Goal: Transaction & Acquisition: Book appointment/travel/reservation

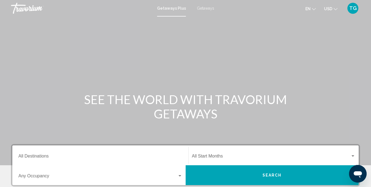
click at [338, 9] on ul "en English Español Français Italiano Português русский USD USD ($) MXN (Mex$) C…" at bounding box center [325, 8] width 40 height 9
click at [334, 10] on button "USD USD ($) MXN (Mex$) CAD (Can$) GBP (£) EUR (€) AUD (A$) NZD (NZ$) CNY (CN¥)" at bounding box center [330, 9] width 13 height 8
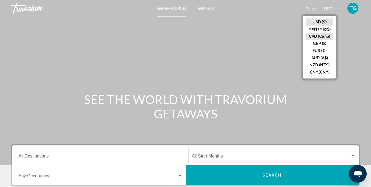
click at [321, 37] on button "CAD (Can$)" at bounding box center [320, 36] width 28 height 7
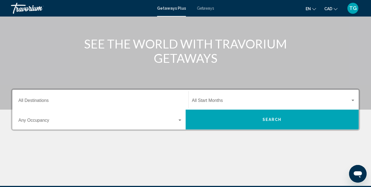
scroll to position [62, 0]
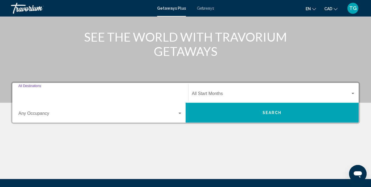
click at [26, 92] on input "Destination All Destinations" at bounding box center [100, 94] width 164 height 5
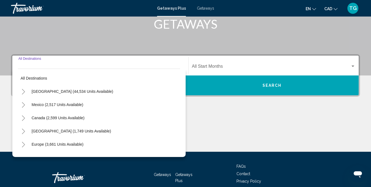
scroll to position [122, 0]
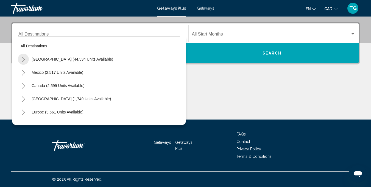
click at [23, 59] on icon "Toggle United States (44,534 units available)" at bounding box center [23, 59] width 4 height 5
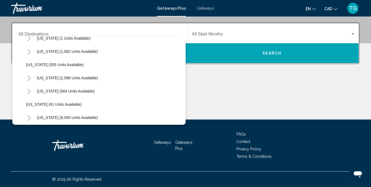
scroll to position [42, 0]
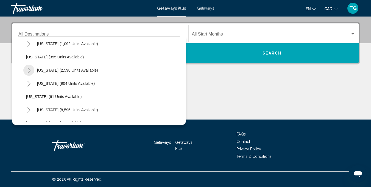
click at [28, 71] on icon "Toggle California (2,598 units available)" at bounding box center [29, 70] width 4 height 5
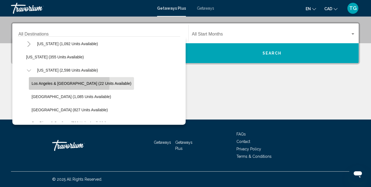
click at [38, 81] on span "Los Angeles & Anaheim (22 units available)" at bounding box center [82, 83] width 100 height 4
type input "**********"
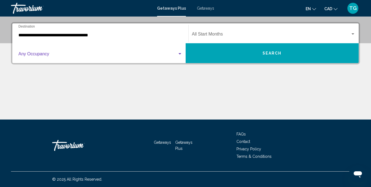
click at [180, 55] on div "Search widget" at bounding box center [179, 54] width 5 height 4
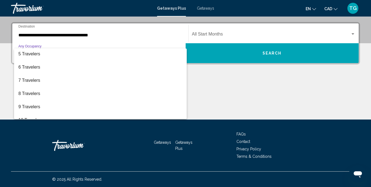
scroll to position [62, 0]
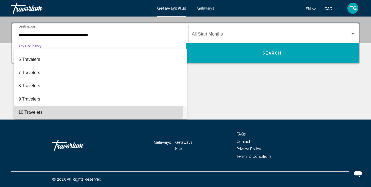
click at [81, 109] on span "10 Travelers" at bounding box center [100, 111] width 164 height 13
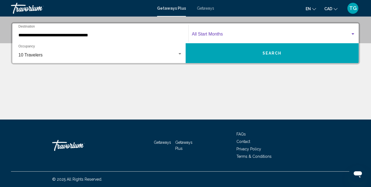
click at [354, 32] on div "Search widget" at bounding box center [352, 34] width 5 height 4
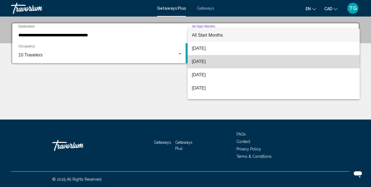
click at [293, 56] on span "September 2025" at bounding box center [274, 61] width 164 height 13
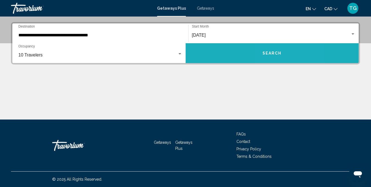
click at [293, 56] on button "Search" at bounding box center [272, 53] width 173 height 20
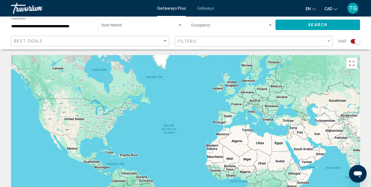
click at [359, 40] on div "Search widget" at bounding box center [357, 40] width 5 height 5
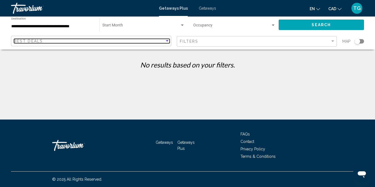
click at [168, 41] on div "Sort by" at bounding box center [167, 40] width 3 height 1
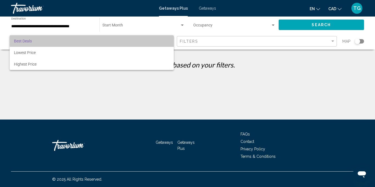
click at [168, 41] on span "Best Deals" at bounding box center [91, 41] width 155 height 12
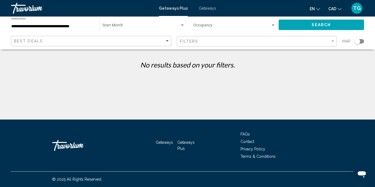
click at [45, 24] on input "**********" at bounding box center [52, 26] width 83 height 4
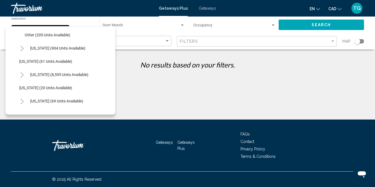
scroll to position [149, 0]
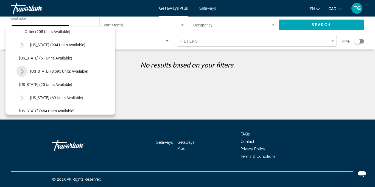
click at [22, 73] on icon "Toggle Florida (8,595 units available)" at bounding box center [22, 71] width 4 height 5
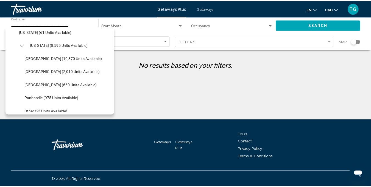
scroll to position [152, 0]
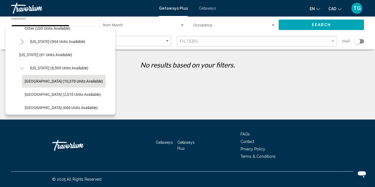
click at [66, 77] on button "Orlando & Disney Area (10,370 units available)" at bounding box center [64, 81] width 84 height 13
type input "**********"
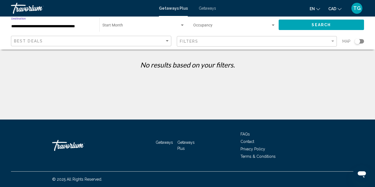
click at [295, 27] on button "Search" at bounding box center [322, 25] width 86 height 10
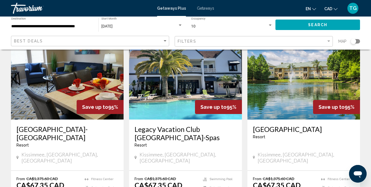
scroll to position [36, 0]
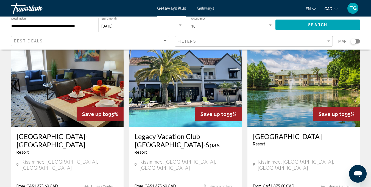
click at [177, 137] on h3 "Legacy Vacation Club Orlando-Spas" at bounding box center [186, 140] width 102 height 16
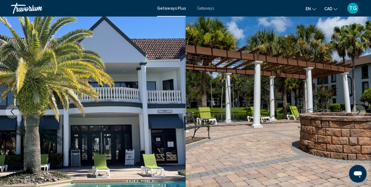
scroll to position [54, 0]
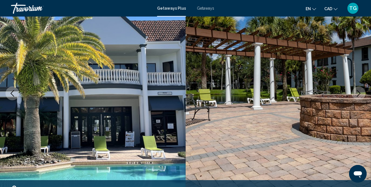
click at [360, 91] on icon "Next image" at bounding box center [358, 93] width 7 height 7
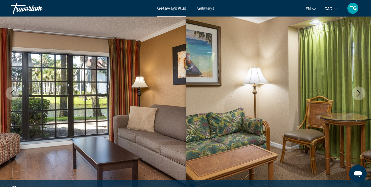
click at [360, 91] on icon "Next image" at bounding box center [358, 93] width 7 height 7
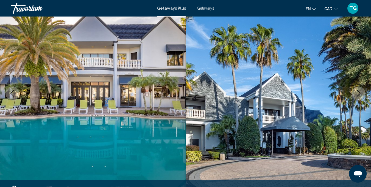
click at [360, 91] on icon "Next image" at bounding box center [358, 93] width 7 height 7
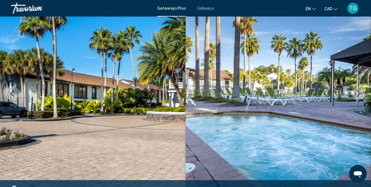
click at [360, 91] on icon "Next image" at bounding box center [358, 93] width 7 height 7
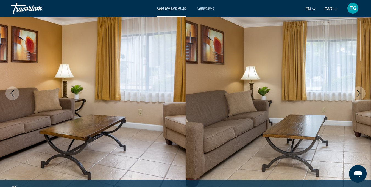
click at [360, 91] on icon "Next image" at bounding box center [358, 93] width 7 height 7
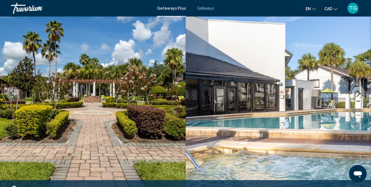
click at [360, 91] on icon "Next image" at bounding box center [358, 93] width 7 height 7
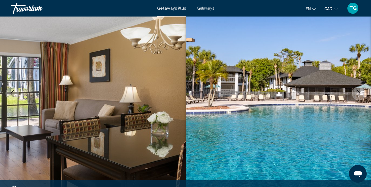
click at [360, 91] on icon "Next image" at bounding box center [358, 93] width 7 height 7
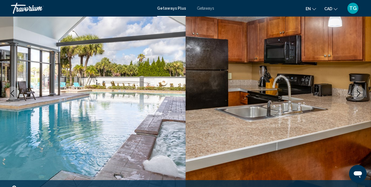
click at [360, 91] on icon "Next image" at bounding box center [358, 93] width 7 height 7
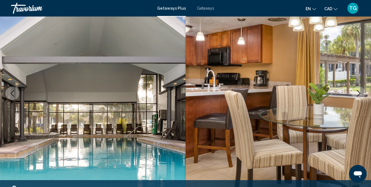
click at [360, 91] on icon "Next image" at bounding box center [358, 93] width 7 height 7
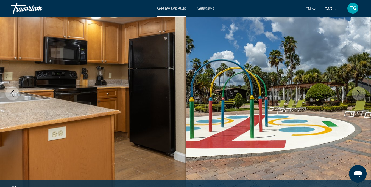
click at [360, 91] on icon "Next image" at bounding box center [358, 93] width 7 height 7
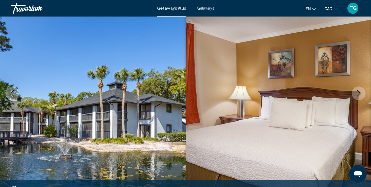
click at [360, 91] on icon "Next image" at bounding box center [358, 93] width 7 height 7
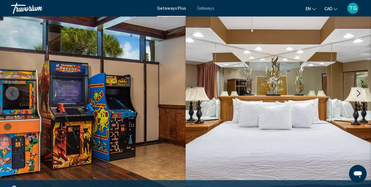
click at [360, 91] on icon "Next image" at bounding box center [358, 93] width 7 height 7
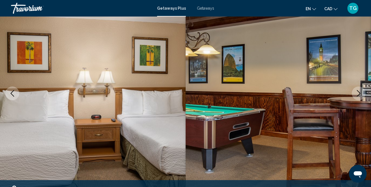
click at [360, 91] on icon "Next image" at bounding box center [358, 93] width 7 height 7
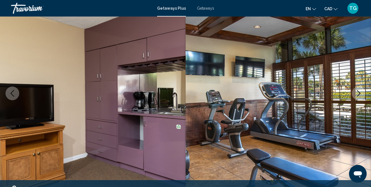
click at [360, 91] on icon "Next image" at bounding box center [358, 93] width 7 height 7
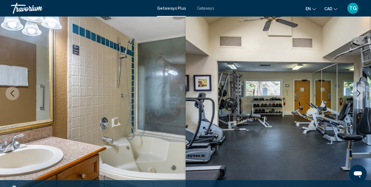
click at [360, 91] on icon "Next image" at bounding box center [358, 93] width 7 height 7
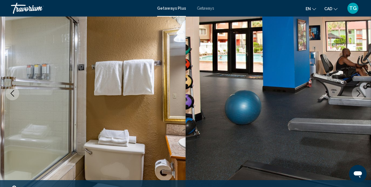
click at [360, 91] on icon "Next image" at bounding box center [358, 93] width 7 height 7
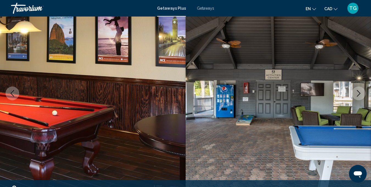
click at [360, 91] on icon "Next image" at bounding box center [358, 93] width 7 height 7
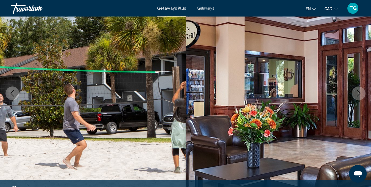
click at [360, 91] on icon "Next image" at bounding box center [358, 93] width 7 height 7
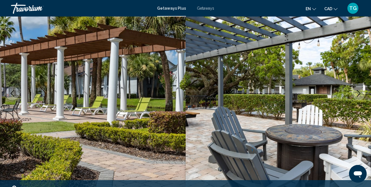
click at [360, 91] on icon "Next image" at bounding box center [358, 93] width 7 height 7
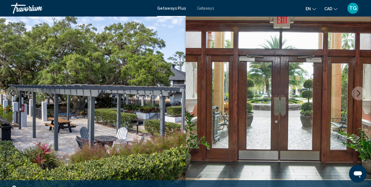
click at [360, 91] on icon "Next image" at bounding box center [358, 93] width 7 height 7
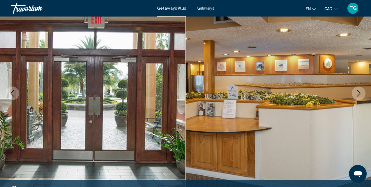
click at [360, 91] on icon "Next image" at bounding box center [358, 93] width 7 height 7
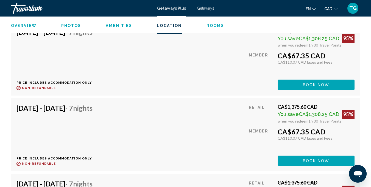
scroll to position [1390, 0]
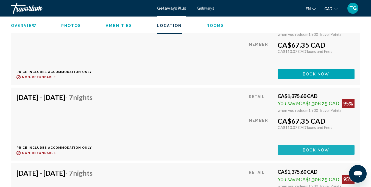
click at [333, 145] on button "Book now" at bounding box center [316, 149] width 77 height 10
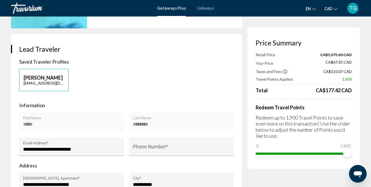
scroll to position [105, 0]
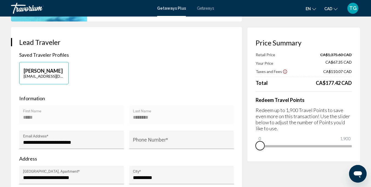
drag, startPoint x: 349, startPoint y: 154, endPoint x: 252, endPoint y: 147, distance: 97.7
click at [252, 147] on div "Price Summary Retail Price CA$1,375.60 CAD Your Price CA$67.35 CAD Taxes and Fe…" at bounding box center [303, 93] width 113 height 133
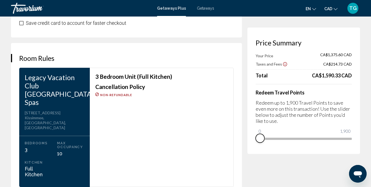
scroll to position [691, 0]
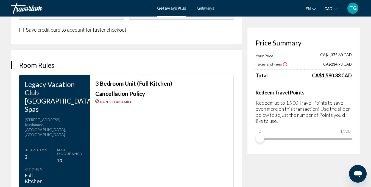
click at [366, 96] on div "**********" at bounding box center [185, 32] width 371 height 1414
click at [189, 140] on div "3 Bedroom Unit (Full Kitchen) Cancellation Policy Non-refundable" at bounding box center [162, 133] width 144 height 119
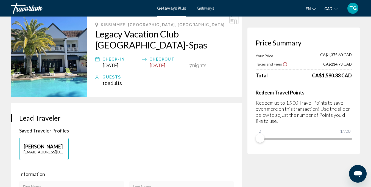
scroll to position [18, 0]
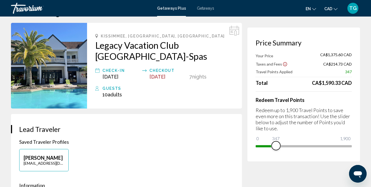
drag, startPoint x: 258, startPoint y: 138, endPoint x: 277, endPoint y: 139, distance: 18.4
click at [277, 145] on ngx-slider "0 1,900 347" at bounding box center [304, 145] width 96 height 1
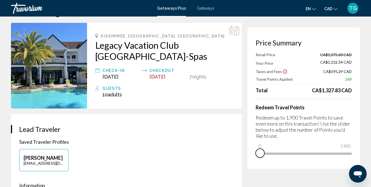
drag, startPoint x: 275, startPoint y: 151, endPoint x: 208, endPoint y: 160, distance: 67.3
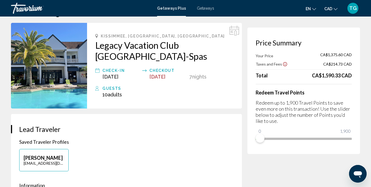
click at [37, 46] on img "Main content" at bounding box center [49, 65] width 76 height 85
click at [116, 46] on h2 "Legacy Vacation Club Orlando-Spas" at bounding box center [164, 51] width 138 height 22
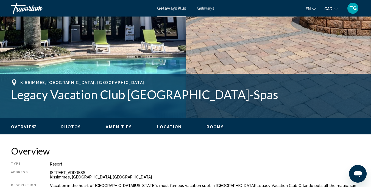
scroll to position [165, 0]
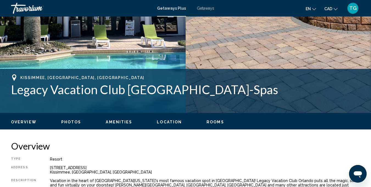
click at [75, 119] on button "Photos" at bounding box center [71, 121] width 20 height 5
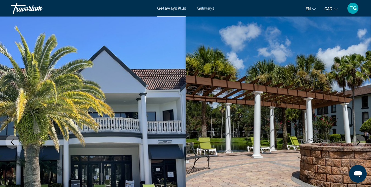
scroll to position [0, 0]
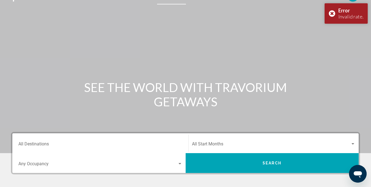
scroll to position [3, 0]
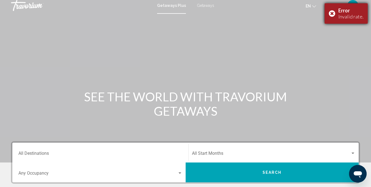
click at [333, 14] on div "Error Invalid rate." at bounding box center [346, 13] width 43 height 20
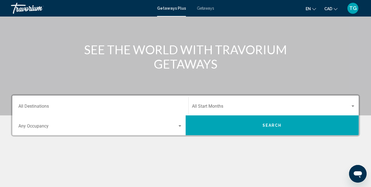
scroll to position [51, 0]
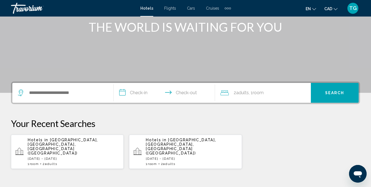
scroll to position [71, 0]
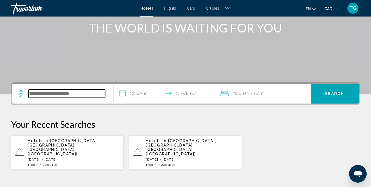
click at [75, 91] on input "Search widget" at bounding box center [67, 93] width 77 height 8
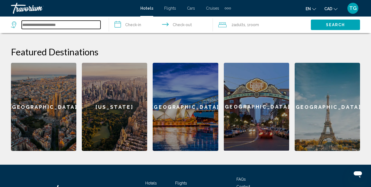
scroll to position [216, 0]
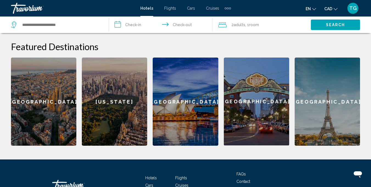
drag, startPoint x: 368, startPoint y: 131, endPoint x: 374, endPoint y: 144, distance: 14.6
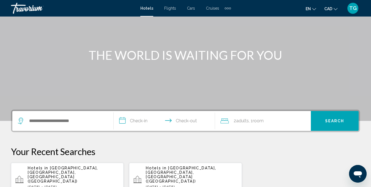
scroll to position [43, 0]
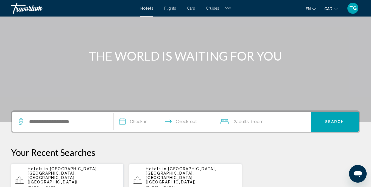
click at [369, 73] on div "Main content" at bounding box center [185, 39] width 371 height 165
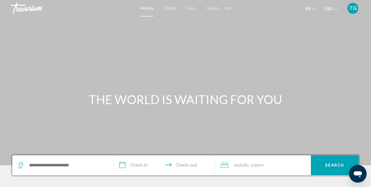
click at [227, 7] on div "Extra navigation items" at bounding box center [228, 8] width 6 height 8
click at [222, 17] on span "Activities" at bounding box center [218, 18] width 15 height 4
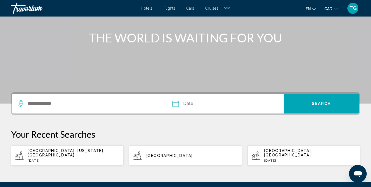
scroll to position [67, 0]
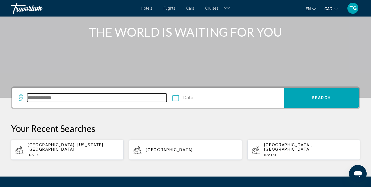
click at [34, 96] on input "Search widget" at bounding box center [97, 97] width 140 height 8
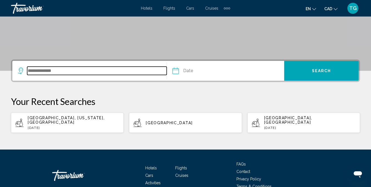
scroll to position [120, 0]
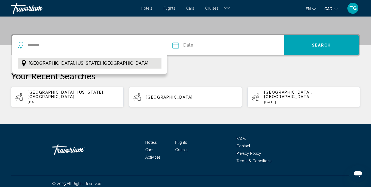
click at [46, 60] on span "Buffalo, New York, USA" at bounding box center [89, 63] width 120 height 8
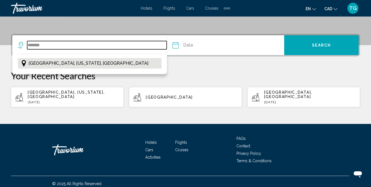
type input "**********"
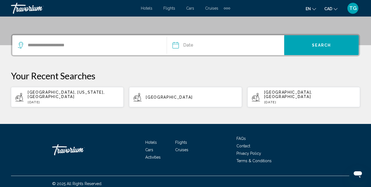
click at [175, 45] on input "Date" at bounding box center [200, 45] width 58 height 21
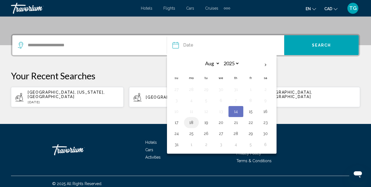
click at [195, 121] on button "18" at bounding box center [191, 122] width 9 height 8
type input "**********"
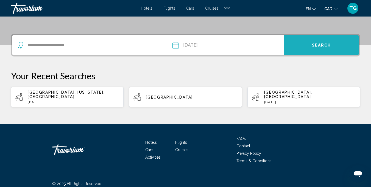
click at [313, 53] on button "Search" at bounding box center [321, 45] width 74 height 20
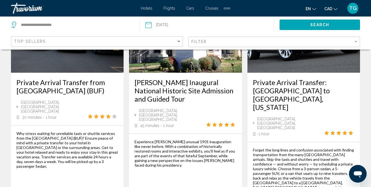
scroll to position [898, 0]
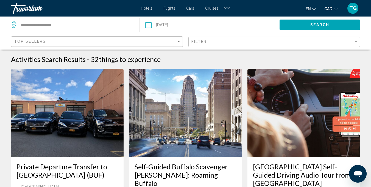
click at [371, 22] on div "Search" at bounding box center [322, 24] width 97 height 16
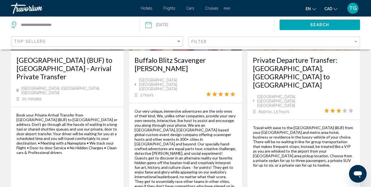
scroll to position [980, 0]
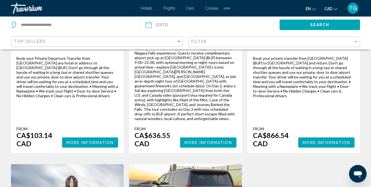
scroll to position [619, 0]
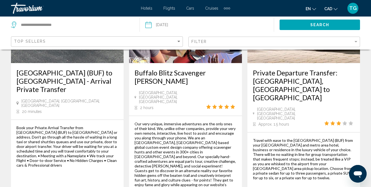
scroll to position [920, 0]
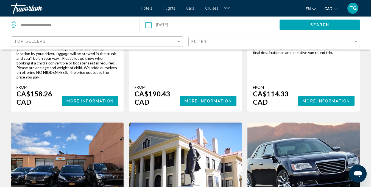
scroll to position [767, 0]
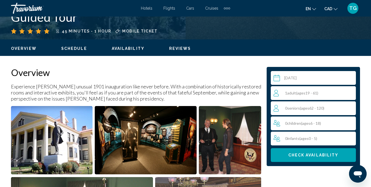
scroll to position [240, 0]
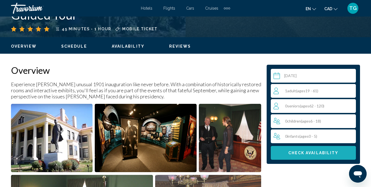
click at [313, 152] on span "Check Availability" at bounding box center [313, 153] width 50 height 4
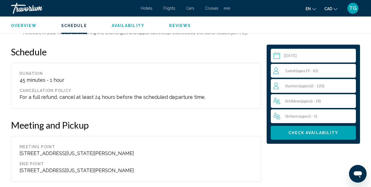
scroll to position [901, 0]
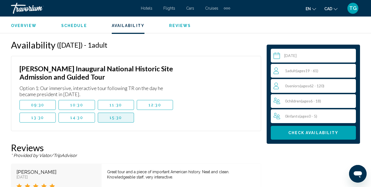
click at [122, 112] on button "15:30" at bounding box center [116, 117] width 36 height 10
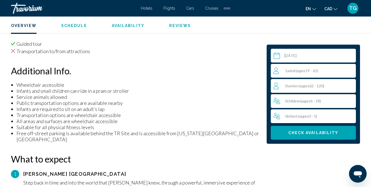
scroll to position [505, 0]
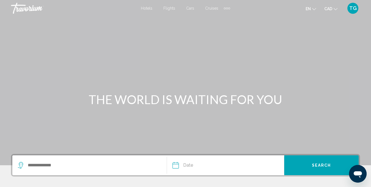
click at [226, 8] on div "Extra navigation items" at bounding box center [225, 8] width 2 height 2
click at [222, 16] on link "Activities" at bounding box center [217, 18] width 24 height 10
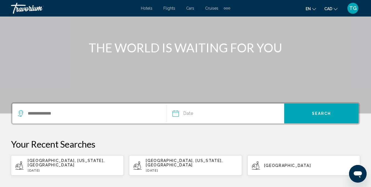
scroll to position [74, 0]
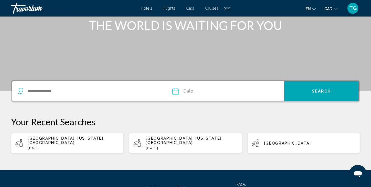
click at [84, 84] on div "Search widget" at bounding box center [92, 91] width 149 height 20
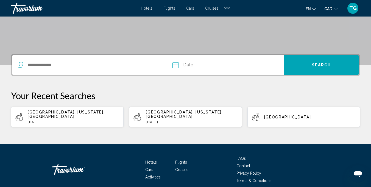
scroll to position [120, 0]
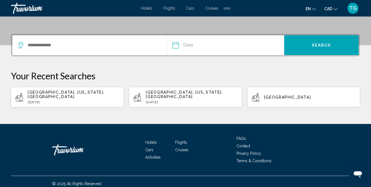
click at [73, 40] on div "Search widget" at bounding box center [92, 45] width 149 height 20
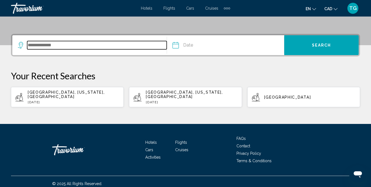
click at [74, 44] on input "Search widget" at bounding box center [97, 45] width 140 height 8
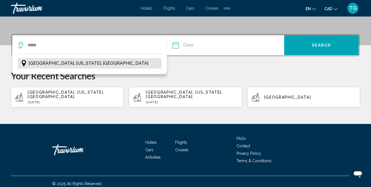
click at [59, 64] on span "Miami, Florida, USA" at bounding box center [89, 63] width 120 height 8
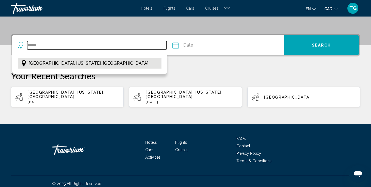
type input "**********"
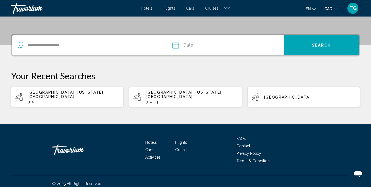
click at [178, 46] on input "Date" at bounding box center [200, 45] width 58 height 21
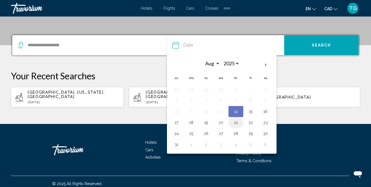
click at [238, 126] on button "21" at bounding box center [236, 122] width 9 height 8
type input "**********"
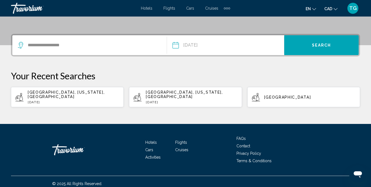
click at [272, 95] on span "Canada" at bounding box center [287, 97] width 47 height 4
type input "******"
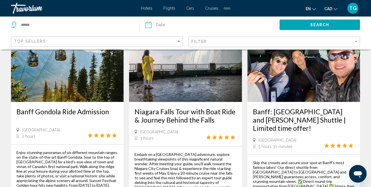
scroll to position [51, 0]
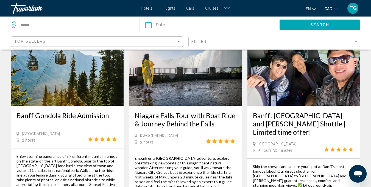
click at [370, 20] on div "Search" at bounding box center [322, 24] width 97 height 16
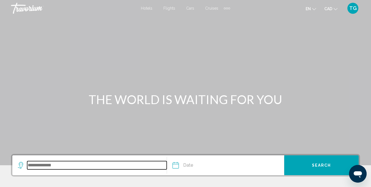
click at [74, 163] on input "Search widget" at bounding box center [97, 165] width 140 height 8
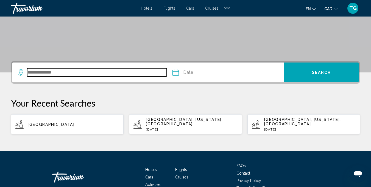
scroll to position [120, 0]
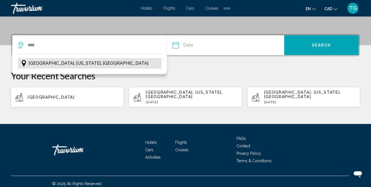
click at [66, 61] on span "Miami, Florida, USA" at bounding box center [89, 63] width 120 height 8
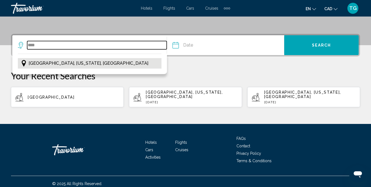
type input "**********"
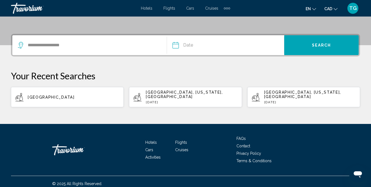
click at [187, 45] on input "Date" at bounding box center [200, 45] width 58 height 21
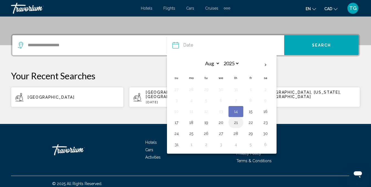
click at [234, 122] on button "21" at bounding box center [236, 122] width 9 height 8
type input "**********"
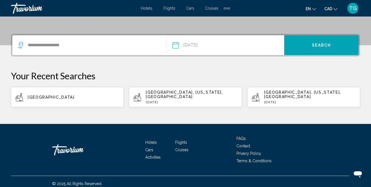
click at [300, 45] on button "Search" at bounding box center [321, 45] width 74 height 20
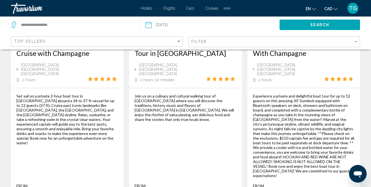
scroll to position [952, 0]
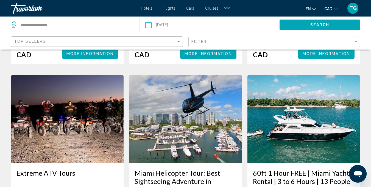
scroll to position [861, 0]
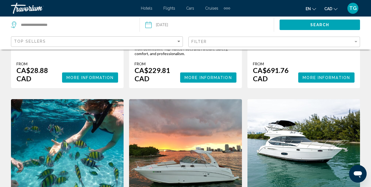
drag, startPoint x: 370, startPoint y: 156, endPoint x: 372, endPoint y: 167, distance: 10.7
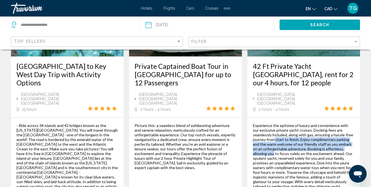
scroll to position [995, 0]
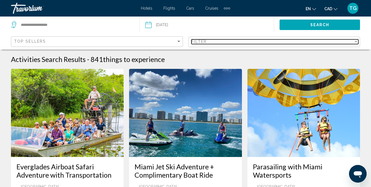
click at [358, 42] on div "Filter" at bounding box center [356, 41] width 5 height 4
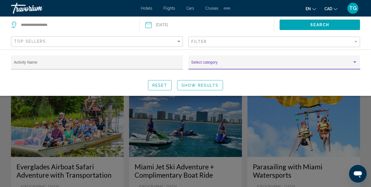
click at [357, 62] on div "Search widget" at bounding box center [354, 62] width 5 height 4
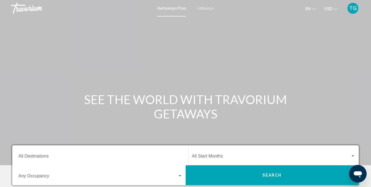
click at [174, 9] on span "Getaways Plus" at bounding box center [171, 8] width 29 height 4
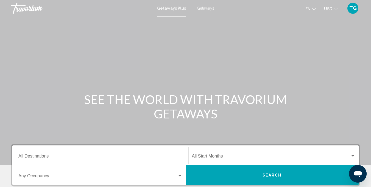
click at [333, 10] on button "USD USD ($) MXN (Mex$) CAD (Can$) GBP (£) EUR (€) AUD (A$) NZD (NZ$) CNY (CN¥)" at bounding box center [330, 9] width 13 height 8
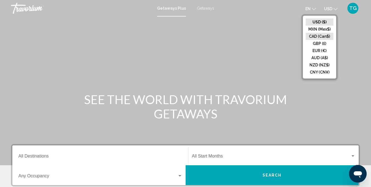
click at [319, 35] on button "CAD (Can$)" at bounding box center [320, 36] width 28 height 7
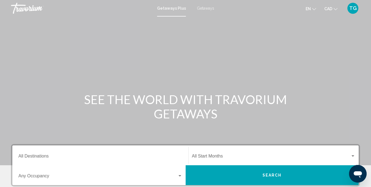
click at [171, 6] on span "Getaways Plus" at bounding box center [171, 8] width 29 height 4
click at [30, 157] on input "Destination All Destinations" at bounding box center [100, 156] width 164 height 5
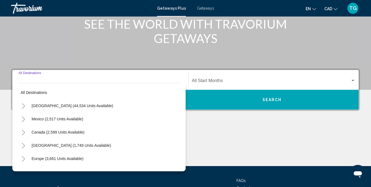
scroll to position [122, 0]
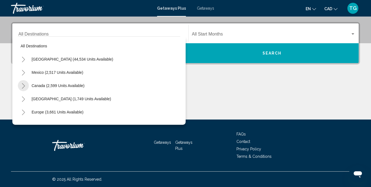
click at [22, 88] on icon "Toggle Canada (2,599 units available)" at bounding box center [23, 85] width 3 height 5
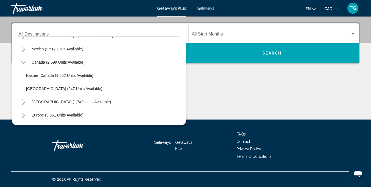
scroll to position [21, 0]
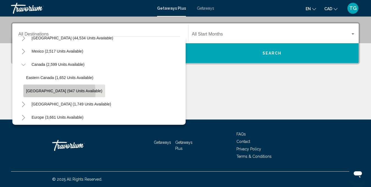
click at [59, 92] on span "Western Canada (947 units available)" at bounding box center [64, 90] width 76 height 4
type input "**********"
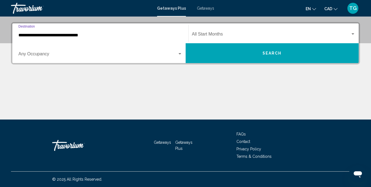
click at [181, 54] on div "Search widget" at bounding box center [180, 53] width 3 height 1
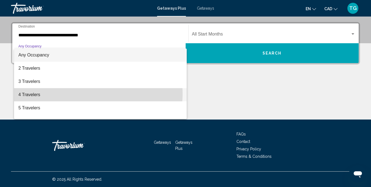
click at [85, 94] on span "4 Travelers" at bounding box center [100, 94] width 164 height 13
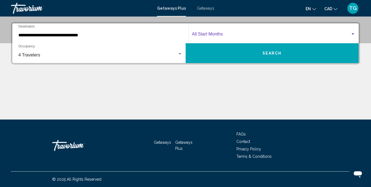
click at [351, 32] on div "Search widget" at bounding box center [352, 34] width 5 height 4
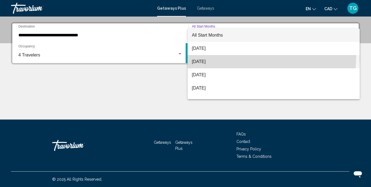
click at [253, 57] on span "September 2025" at bounding box center [274, 61] width 164 height 13
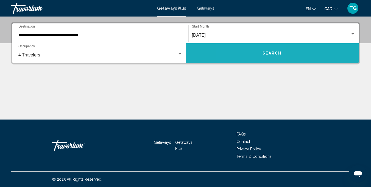
click at [253, 57] on button "Search" at bounding box center [272, 53] width 173 height 20
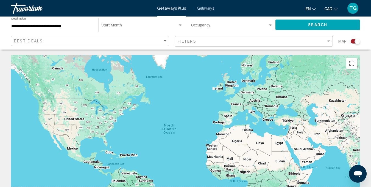
click at [173, 9] on span "Getaways Plus" at bounding box center [171, 8] width 29 height 4
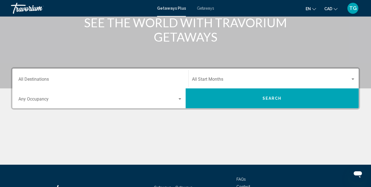
scroll to position [90, 0]
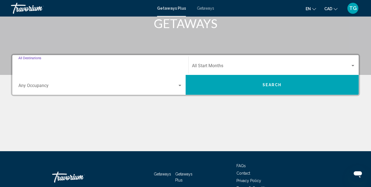
click at [71, 65] on input "Destination All Destinations" at bounding box center [100, 66] width 164 height 5
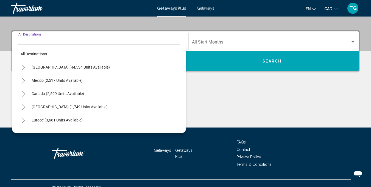
scroll to position [122, 0]
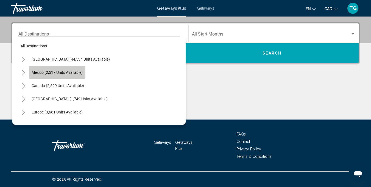
click at [67, 76] on button "Mexico (2,517 units available)" at bounding box center [57, 72] width 57 height 13
type input "**********"
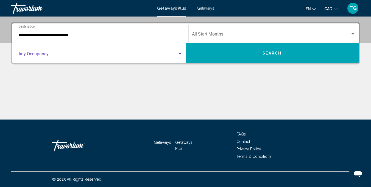
click at [179, 54] on div "Search widget" at bounding box center [180, 53] width 3 height 1
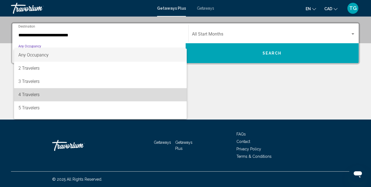
click at [111, 94] on span "4 Travelers" at bounding box center [100, 94] width 164 height 13
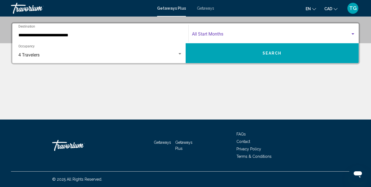
click at [353, 32] on div "Search widget" at bounding box center [352, 34] width 5 height 4
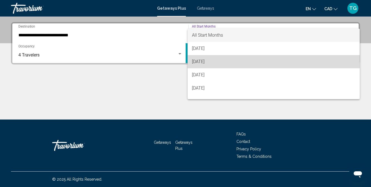
click at [291, 62] on span "September 2025" at bounding box center [274, 61] width 164 height 13
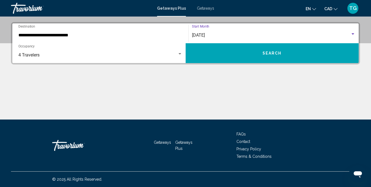
click at [287, 54] on button "Search" at bounding box center [272, 53] width 173 height 20
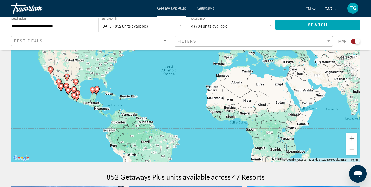
scroll to position [50, 0]
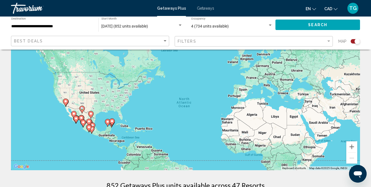
drag, startPoint x: 214, startPoint y: 113, endPoint x: 229, endPoint y: 138, distance: 28.5
click at [229, 138] on div "To activate drag with keyboard, press Alt + Enter. Once in keyboard drag state,…" at bounding box center [185, 87] width 349 height 165
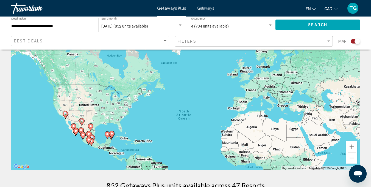
drag, startPoint x: 229, startPoint y: 138, endPoint x: 229, endPoint y: 151, distance: 12.9
click at [229, 151] on div "To activate drag with keyboard, press Alt + Enter. Once in keyboard drag state,…" at bounding box center [185, 87] width 349 height 165
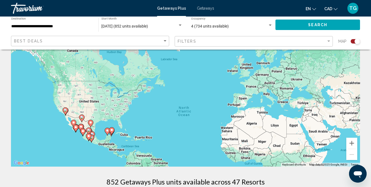
scroll to position [54, 0]
click at [81, 129] on gmp-advanced-marker "Main content" at bounding box center [82, 131] width 5 height 8
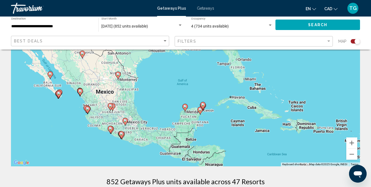
drag, startPoint x: 311, startPoint y: 128, endPoint x: 212, endPoint y: 158, distance: 103.5
click at [212, 158] on div "To activate drag with keyboard, press Alt + Enter. Once in keyboard drag state,…" at bounding box center [185, 83] width 349 height 165
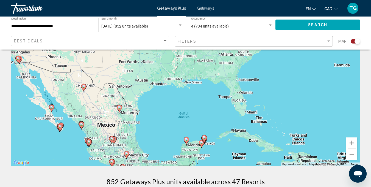
drag, startPoint x: 239, startPoint y: 133, endPoint x: 240, endPoint y: 166, distance: 33.5
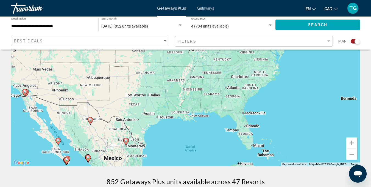
drag, startPoint x: 217, startPoint y: 118, endPoint x: 221, endPoint y: 186, distance: 67.7
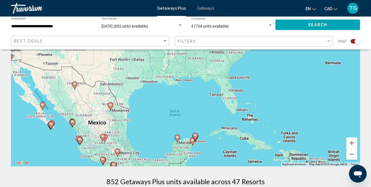
drag, startPoint x: 259, startPoint y: 150, endPoint x: 250, endPoint y: 57, distance: 93.0
click at [250, 57] on div "To activate drag with keyboard, press Alt + Enter. Once in keyboard drag state,…" at bounding box center [185, 83] width 349 height 165
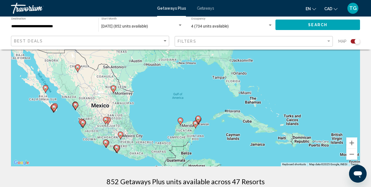
click at [250, 57] on div "To activate drag with keyboard, press Alt + Enter. Once in keyboard drag state,…" at bounding box center [185, 83] width 349 height 165
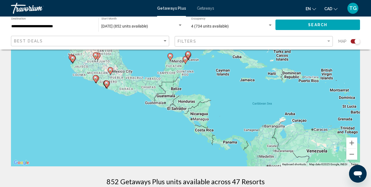
drag, startPoint x: 193, startPoint y: 101, endPoint x: 183, endPoint y: 36, distance: 65.6
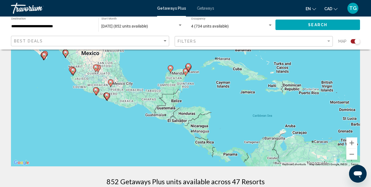
drag, startPoint x: 152, startPoint y: 143, endPoint x: 152, endPoint y: 156, distance: 12.6
click at [152, 156] on div "To activate drag with keyboard, press Alt + Enter. Once in keyboard drag state,…" at bounding box center [185, 83] width 349 height 165
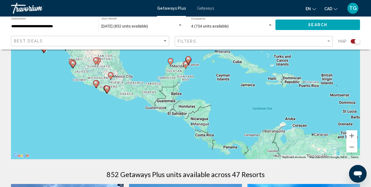
scroll to position [60, 0]
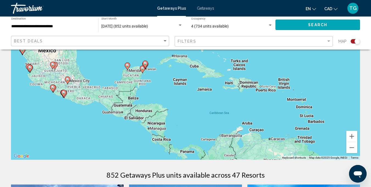
drag, startPoint x: 230, startPoint y: 140, endPoint x: 185, endPoint y: 147, distance: 44.7
click at [185, 147] on div "To activate drag with keyboard, press Alt + Enter. Once in keyboard drag state,…" at bounding box center [185, 77] width 349 height 165
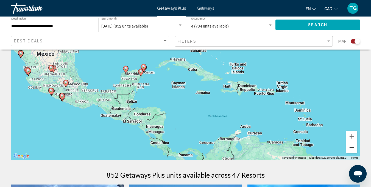
click at [350, 151] on button "Zoom out" at bounding box center [351, 147] width 11 height 11
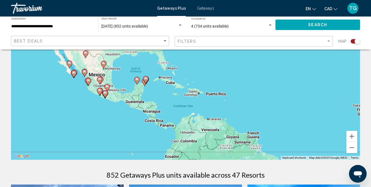
drag, startPoint x: 236, startPoint y: 129, endPoint x: 217, endPoint y: 138, distance: 21.4
click at [217, 138] on div "To activate drag with keyboard, press Alt + Enter. Once in keyboard drag state,…" at bounding box center [185, 77] width 349 height 165
click at [354, 150] on button "Zoom out" at bounding box center [351, 147] width 11 height 11
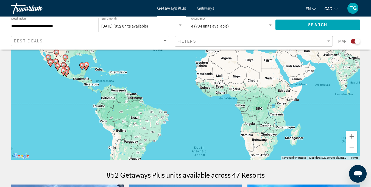
drag, startPoint x: 294, startPoint y: 133, endPoint x: 215, endPoint y: 123, distance: 79.7
click at [215, 123] on div "To activate drag with keyboard, press Alt + Enter. Once in keyboard drag state,…" at bounding box center [185, 77] width 349 height 165
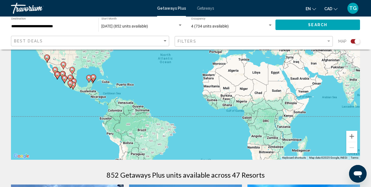
drag, startPoint x: 201, startPoint y: 104, endPoint x: 205, endPoint y: 113, distance: 10.1
click at [205, 113] on div "To activate drag with keyboard, press Alt + Enter. Once in keyboard drag state,…" at bounding box center [185, 77] width 349 height 165
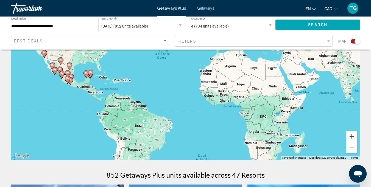
click at [351, 137] on button "Zoom in" at bounding box center [351, 135] width 11 height 11
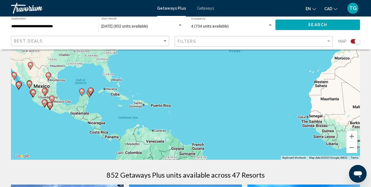
drag, startPoint x: 193, startPoint y: 107, endPoint x: 285, endPoint y: 132, distance: 94.7
click at [285, 132] on div "To activate drag with keyboard, press Alt + Enter. Once in keyboard drag state,…" at bounding box center [185, 77] width 349 height 165
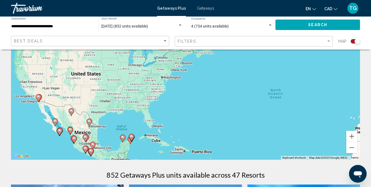
drag, startPoint x: 252, startPoint y: 119, endPoint x: 298, endPoint y: 155, distance: 58.5
click at [298, 155] on div "To activate drag with keyboard, press Alt + Enter. Once in keyboard drag state,…" at bounding box center [185, 77] width 349 height 165
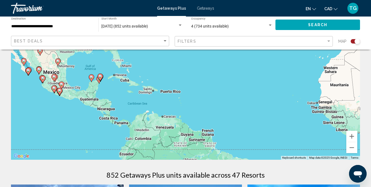
drag, startPoint x: 249, startPoint y: 124, endPoint x: 218, endPoint y: 64, distance: 67.3
click at [218, 64] on div "To activate drag with keyboard, press Alt + Enter. Once in keyboard drag state,…" at bounding box center [185, 77] width 349 height 165
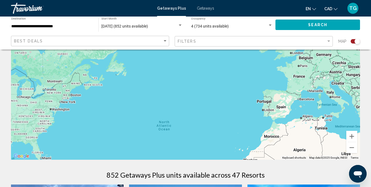
drag, startPoint x: 251, startPoint y: 94, endPoint x: 170, endPoint y: 187, distance: 122.7
click at [170, 126] on html "**********" at bounding box center [185, 33] width 371 height 187
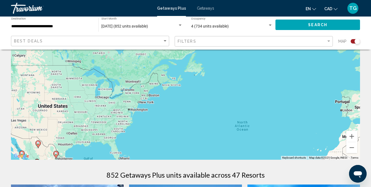
drag, startPoint x: 174, startPoint y: 127, endPoint x: 255, endPoint y: 128, distance: 81.0
click at [255, 128] on div "To activate drag with keyboard, press Alt + Enter. Once in keyboard drag state,…" at bounding box center [185, 77] width 349 height 165
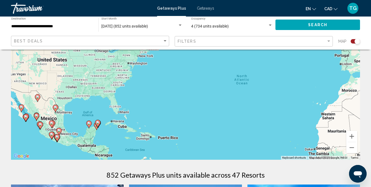
drag, startPoint x: 231, startPoint y: 131, endPoint x: 224, endPoint y: 77, distance: 54.8
click at [224, 77] on div "To activate drag with keyboard, press Alt + Enter. Once in keyboard drag state,…" at bounding box center [185, 77] width 349 height 165
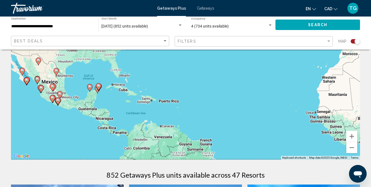
drag, startPoint x: 223, startPoint y: 70, endPoint x: 225, endPoint y: 42, distance: 28.6
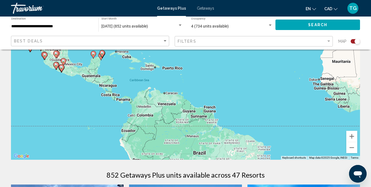
drag, startPoint x: 213, startPoint y: 101, endPoint x: 215, endPoint y: 65, distance: 36.0
click at [215, 65] on div "To activate drag with keyboard, press Alt + Enter. Once in keyboard drag state,…" at bounding box center [185, 77] width 349 height 165
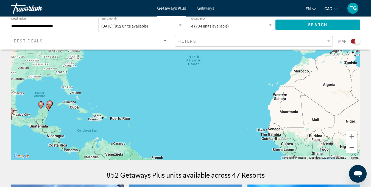
drag, startPoint x: 215, startPoint y: 65, endPoint x: 160, endPoint y: 115, distance: 74.4
click at [160, 115] on div "To activate drag with keyboard, press Alt + Enter. Once in keyboard drag state,…" at bounding box center [185, 77] width 349 height 165
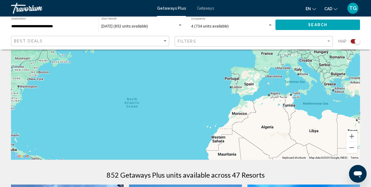
drag, startPoint x: 208, startPoint y: 96, endPoint x: 150, endPoint y: 154, distance: 82.2
click at [150, 154] on div "To activate drag with keyboard, press Alt + Enter. Once in keyboard drag state,…" at bounding box center [185, 77] width 349 height 165
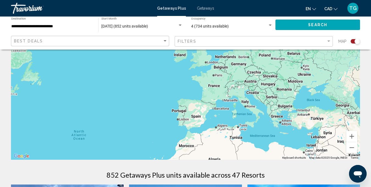
drag, startPoint x: 170, startPoint y: 134, endPoint x: 115, endPoint y: 152, distance: 58.0
click at [115, 152] on div "To activate drag with keyboard, press Alt + Enter. Once in keyboard drag state,…" at bounding box center [185, 77] width 349 height 165
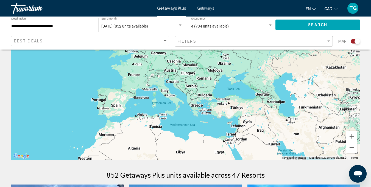
drag, startPoint x: 111, startPoint y: 114, endPoint x: 37, endPoint y: 118, distance: 73.7
click at [37, 118] on div "To activate drag with keyboard, press Alt + Enter. Once in keyboard drag state,…" at bounding box center [185, 77] width 349 height 165
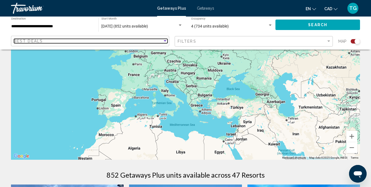
click at [165, 43] on div "Sort by" at bounding box center [165, 41] width 5 height 4
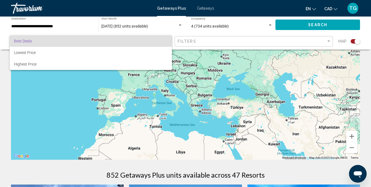
click at [113, 113] on div at bounding box center [185, 93] width 371 height 187
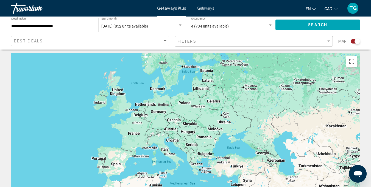
scroll to position [0, 0]
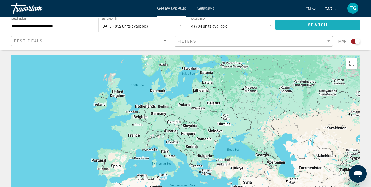
click at [310, 24] on span "Search" at bounding box center [317, 25] width 19 height 4
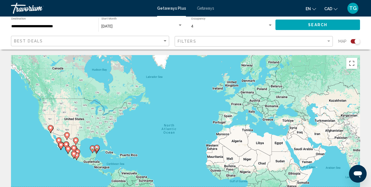
click at [355, 41] on div "Search widget" at bounding box center [357, 40] width 5 height 5
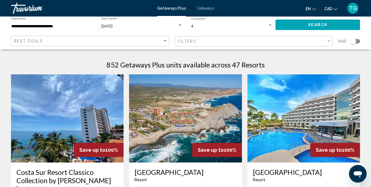
click at [353, 39] on div "Search widget" at bounding box center [353, 40] width 5 height 5
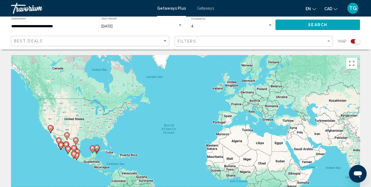
click at [73, 148] on image "Main content" at bounding box center [73, 147] width 3 height 3
type input "**********"
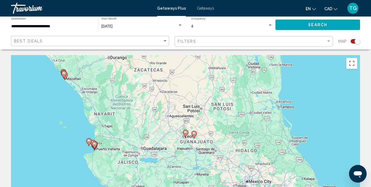
click at [358, 41] on div "Search widget" at bounding box center [357, 40] width 5 height 5
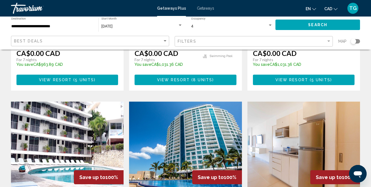
scroll to position [565, 0]
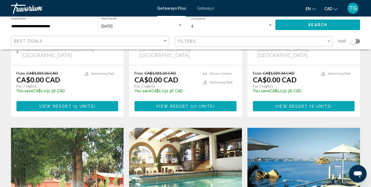
click at [325, 151] on img "Main content" at bounding box center [303, 171] width 113 height 88
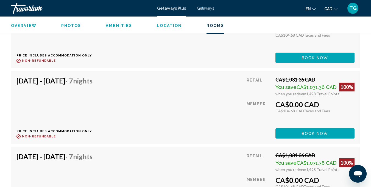
scroll to position [1273, 0]
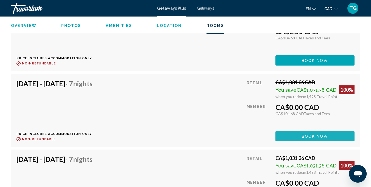
click at [325, 134] on span "Book now" at bounding box center [315, 136] width 27 height 4
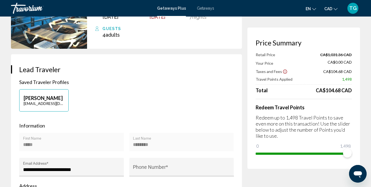
scroll to position [80, 0]
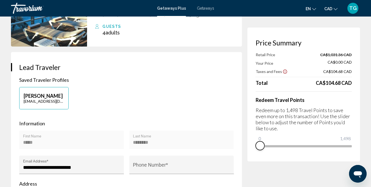
drag, startPoint x: 347, startPoint y: 154, endPoint x: 239, endPoint y: 173, distance: 110.1
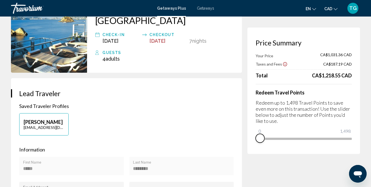
scroll to position [0, 0]
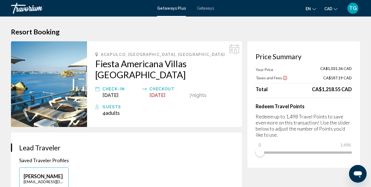
click at [127, 65] on h2 "Fiesta Americana Villas Acapulco" at bounding box center [164, 69] width 138 height 22
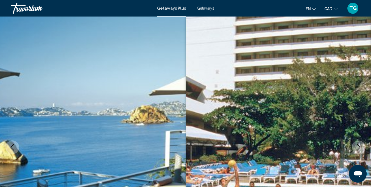
scroll to position [54, 0]
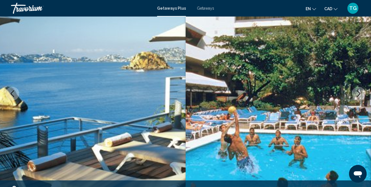
click at [358, 94] on icon "Next image" at bounding box center [358, 93] width 7 height 7
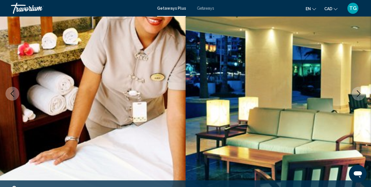
click at [358, 94] on icon "Next image" at bounding box center [358, 93] width 7 height 7
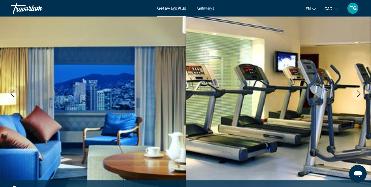
click at [358, 94] on icon "Next image" at bounding box center [358, 93] width 7 height 7
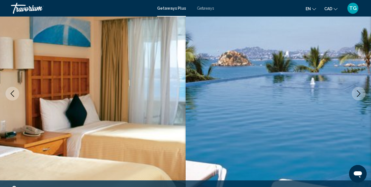
click at [358, 94] on icon "Next image" at bounding box center [358, 93] width 7 height 7
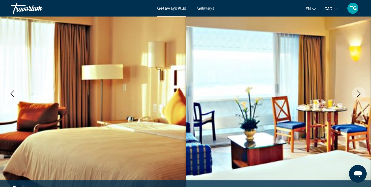
click at [358, 94] on icon "Next image" at bounding box center [358, 93] width 7 height 7
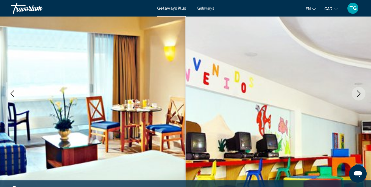
click at [358, 94] on icon "Next image" at bounding box center [358, 93] width 7 height 7
